Goal: Check status: Check status

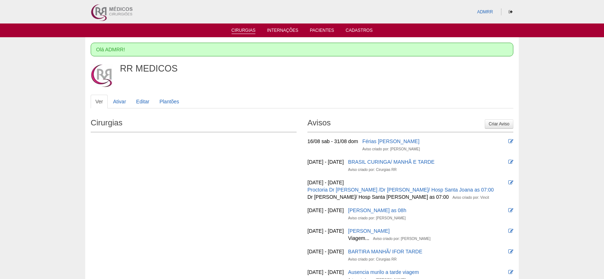
click at [237, 28] on link "Cirurgias" at bounding box center [244, 31] width 24 height 6
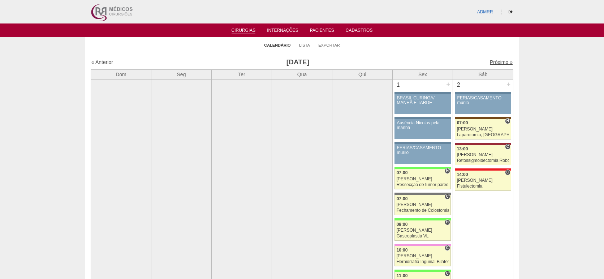
click at [492, 63] on link "Próximo »" at bounding box center [501, 62] width 23 height 6
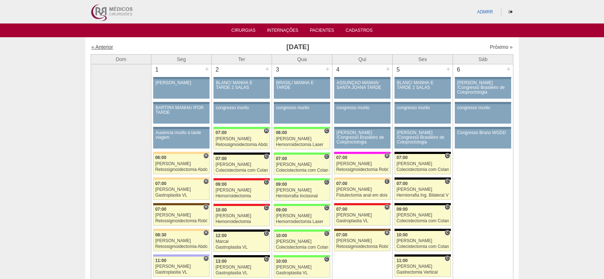
click at [107, 45] on link "« Anterior" at bounding box center [102, 47] width 22 height 6
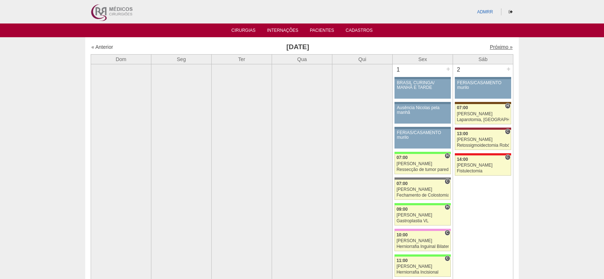
click at [493, 47] on link "Próximo »" at bounding box center [501, 47] width 23 height 6
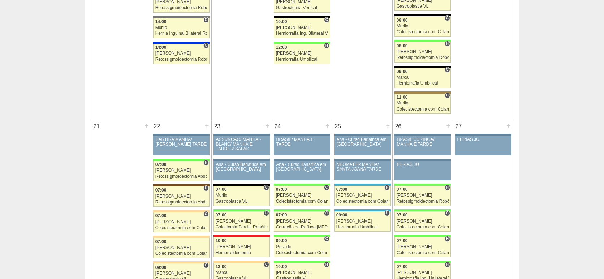
scroll to position [1084, 0]
